Goal: Task Accomplishment & Management: Use online tool/utility

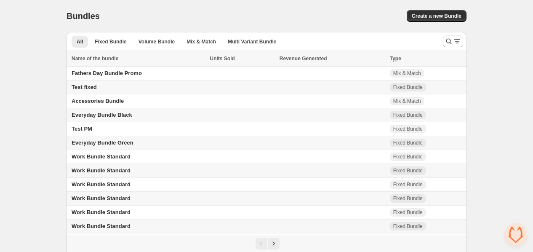
click at [129, 146] on span "Everyday Bundle Green" at bounding box center [103, 142] width 62 height 6
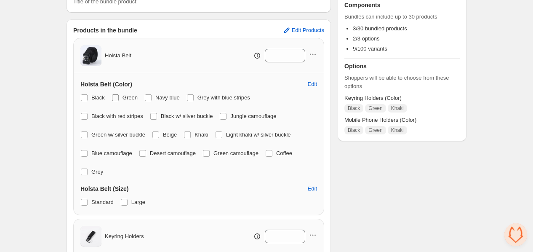
scroll to position [140, 0]
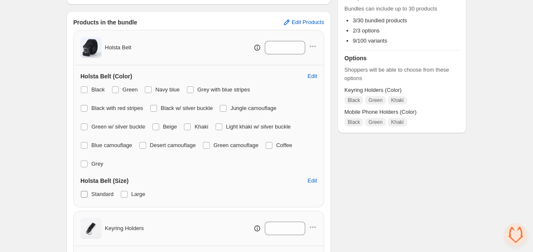
click at [97, 191] on span "Standard" at bounding box center [102, 194] width 22 height 6
